Goal: Task Accomplishment & Management: Complete application form

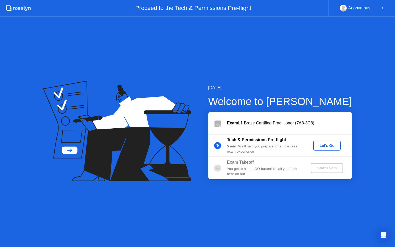
click at [325, 146] on div "Let's Go" at bounding box center [326, 145] width 23 height 4
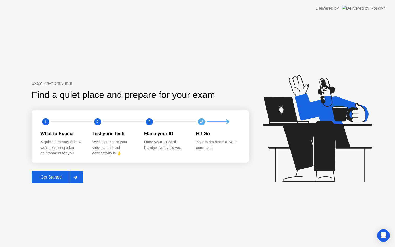
click at [55, 177] on div "Get Started" at bounding box center [51, 177] width 36 height 5
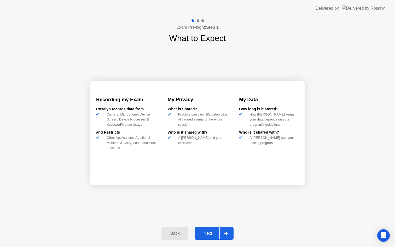
click at [207, 230] on button "Next" at bounding box center [214, 233] width 39 height 13
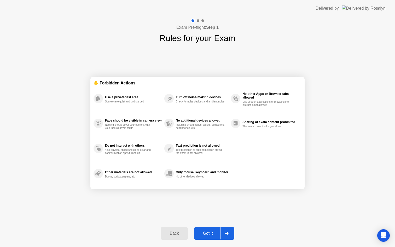
click at [207, 230] on button "Got it" at bounding box center [214, 233] width 40 height 13
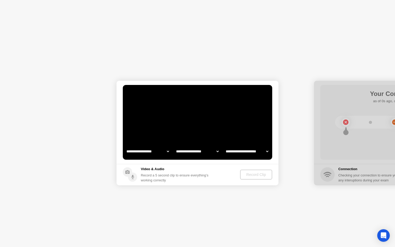
select select "**********"
select select "*******"
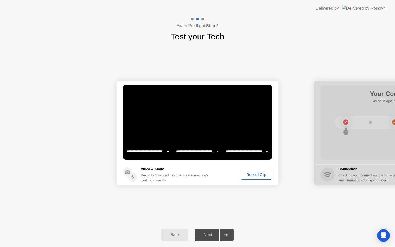
click at [247, 173] on div "Record Clip" at bounding box center [256, 174] width 28 height 4
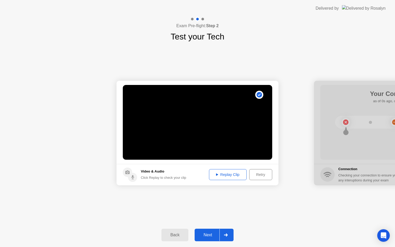
click at [209, 233] on div "Next" at bounding box center [207, 235] width 23 height 5
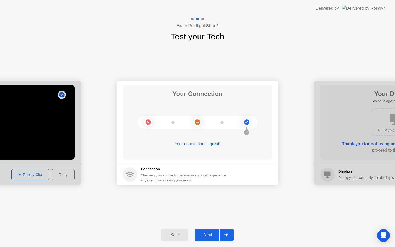
click at [180, 233] on div "Back" at bounding box center [175, 235] width 24 height 5
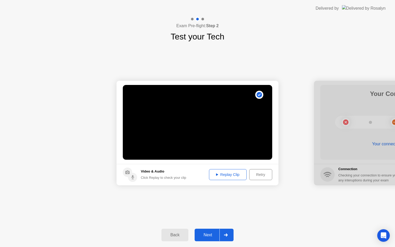
click at [223, 173] on div "Replay Clip" at bounding box center [228, 174] width 34 height 4
click at [208, 233] on div "Next" at bounding box center [207, 235] width 23 height 5
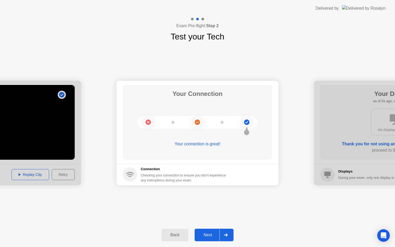
click at [208, 233] on div "Next" at bounding box center [207, 235] width 23 height 5
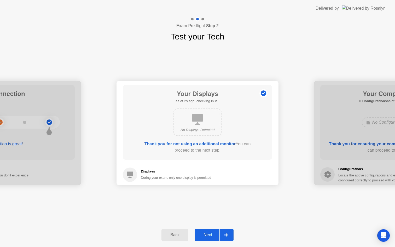
click at [208, 233] on div "Next" at bounding box center [207, 235] width 23 height 5
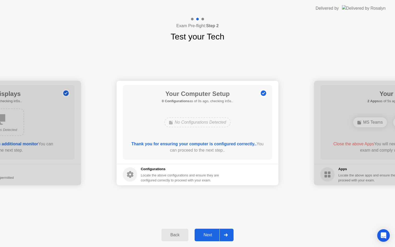
click at [208, 233] on div "Next" at bounding box center [207, 235] width 23 height 5
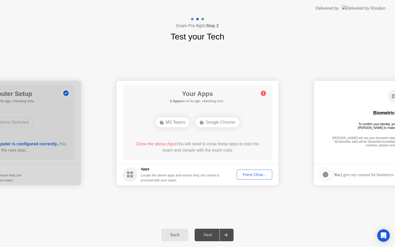
click at [170, 236] on div "Back" at bounding box center [175, 235] width 24 height 5
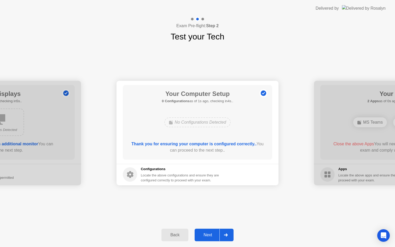
click at [201, 229] on button "Next" at bounding box center [214, 235] width 39 height 13
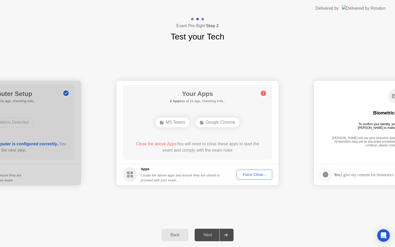
click at [255, 172] on div "Force Close..." at bounding box center [255, 174] width 32 height 4
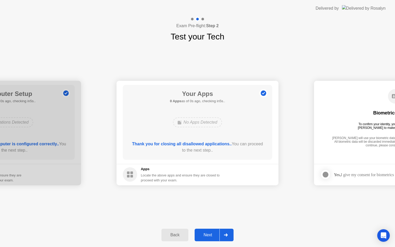
click at [204, 234] on div "Next" at bounding box center [207, 235] width 23 height 5
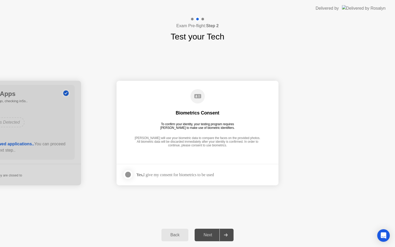
click at [130, 174] on div at bounding box center [128, 174] width 6 height 6
click at [211, 233] on div "Next" at bounding box center [207, 235] width 23 height 5
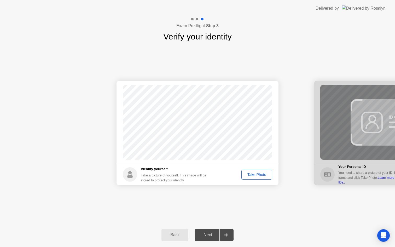
click at [215, 233] on div "Next" at bounding box center [207, 235] width 23 height 5
click at [250, 172] on div "Take Photo" at bounding box center [256, 174] width 27 height 4
click at [207, 233] on div "Next" at bounding box center [207, 235] width 23 height 5
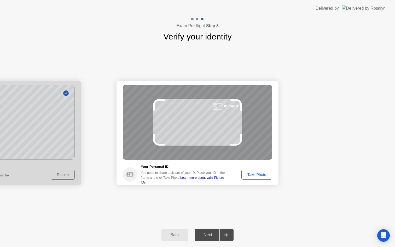
click at [249, 178] on button "Take Photo" at bounding box center [256, 175] width 31 height 10
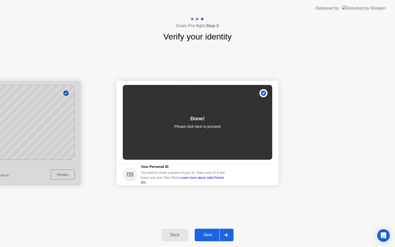
click at [207, 234] on div "Next" at bounding box center [207, 235] width 23 height 5
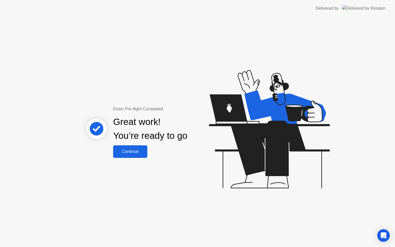
click at [125, 154] on div "Continue" at bounding box center [130, 151] width 31 height 5
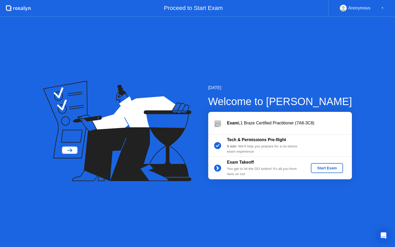
click at [326, 166] on div "Start Exam" at bounding box center [327, 168] width 28 height 4
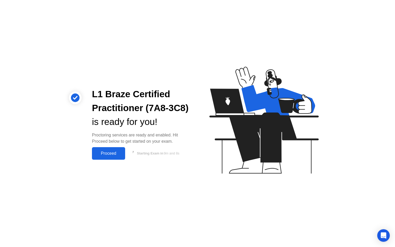
click at [100, 158] on button "Proceed" at bounding box center [108, 153] width 33 height 13
